Goal: Task Accomplishment & Management: Use online tool/utility

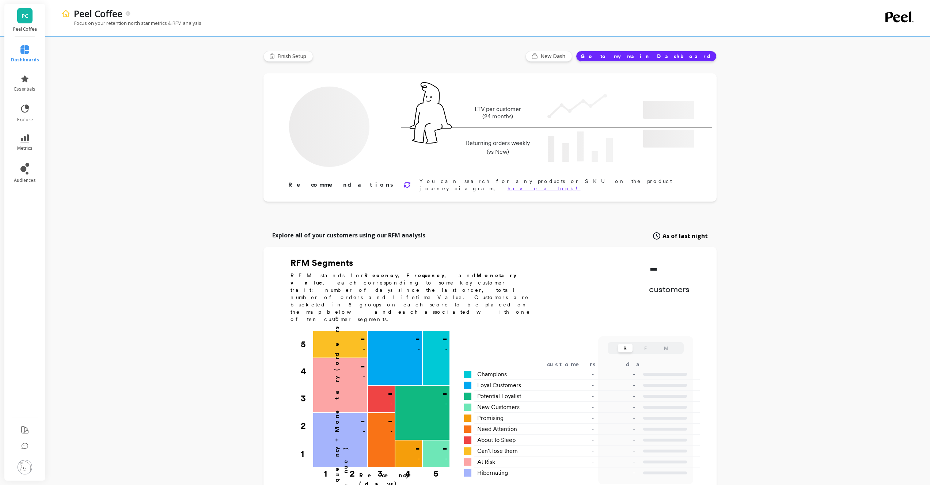
type input "Champions"
type input "8826"
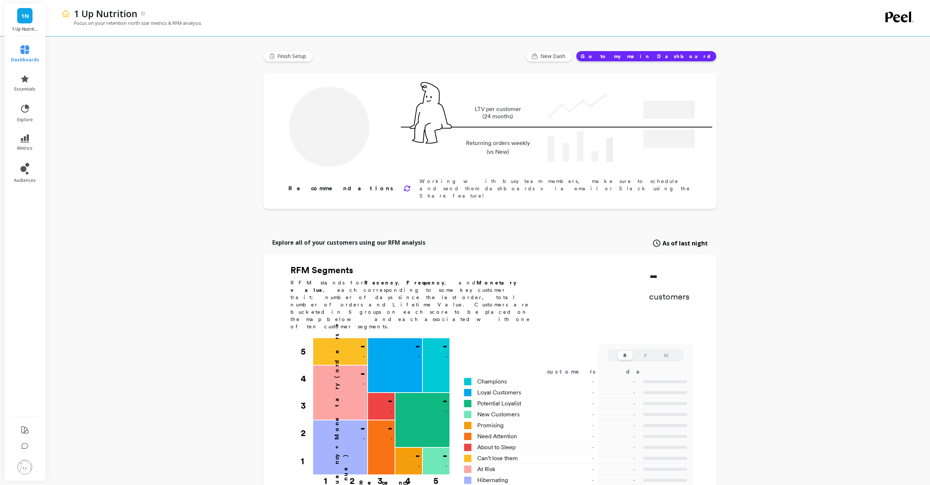
type input "Champions"
type input "53994"
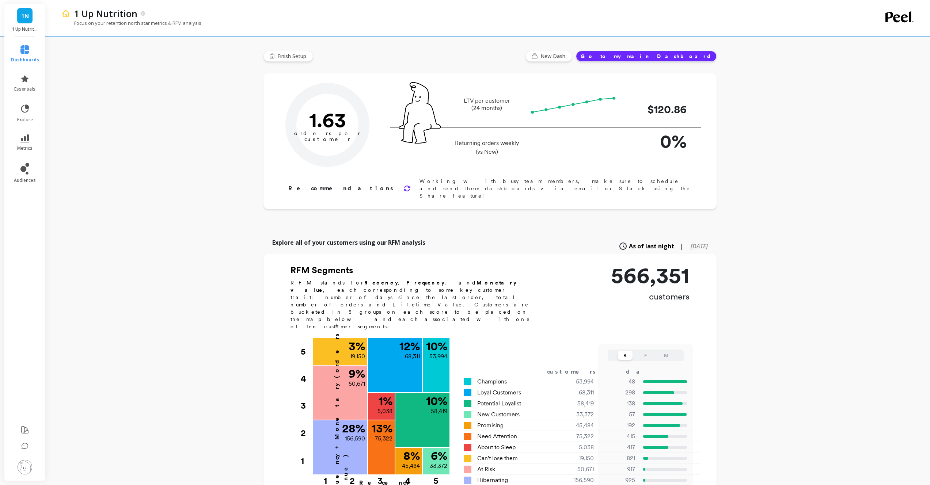
click at [213, 129] on div "1 Up Nutrition Focus on your retention north star metrics & RFM analysis Finish…" at bounding box center [490, 398] width 881 height 796
